Goal: Task Accomplishment & Management: Complete application form

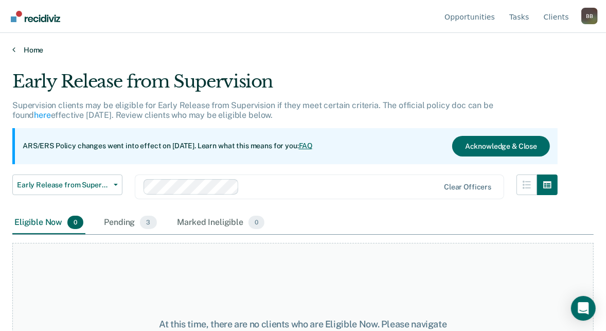
click at [15, 49] on link "Home" at bounding box center [302, 49] width 581 height 9
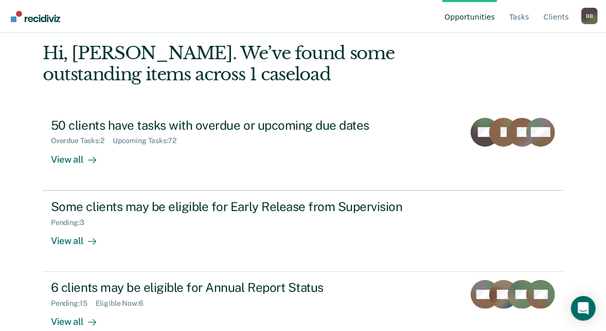
scroll to position [64, 0]
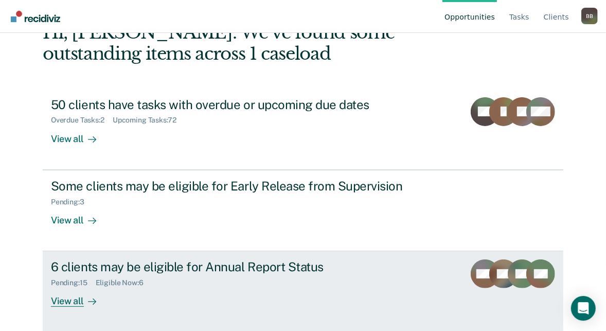
click at [269, 288] on div "6 clients may be eligible for Annual Report Status Pending : 15 Eligible Now : …" at bounding box center [244, 282] width 386 height 47
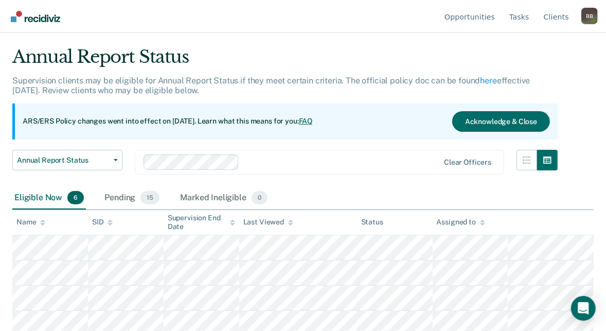
scroll to position [79, 0]
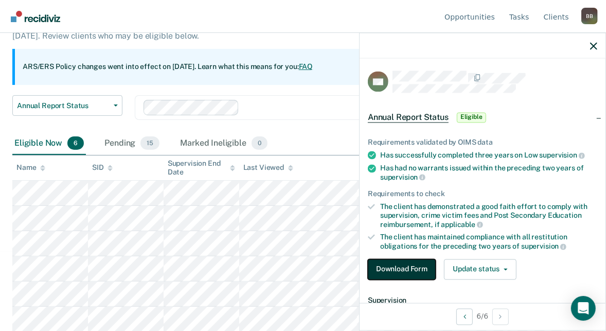
click at [400, 264] on button "Download Form" at bounding box center [402, 269] width 68 height 21
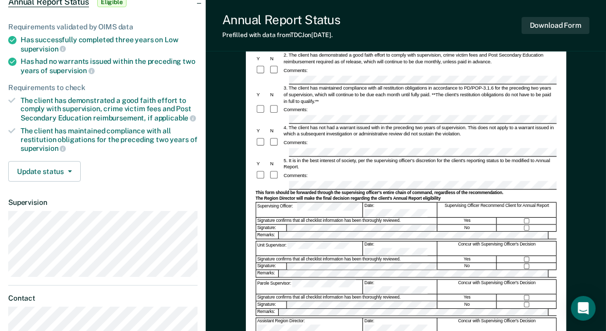
scroll to position [126, 0]
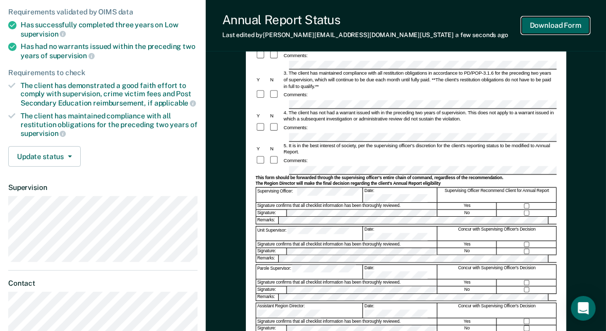
click at [565, 23] on button "Download Form" at bounding box center [555, 25] width 68 height 17
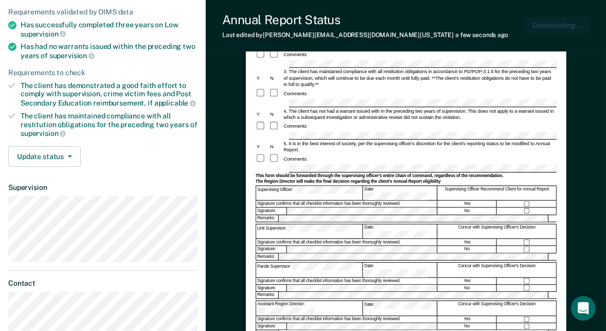
scroll to position [0, 0]
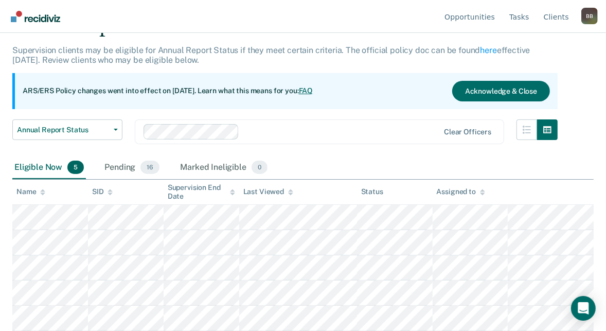
scroll to position [53, 0]
